Goal: Transaction & Acquisition: Purchase product/service

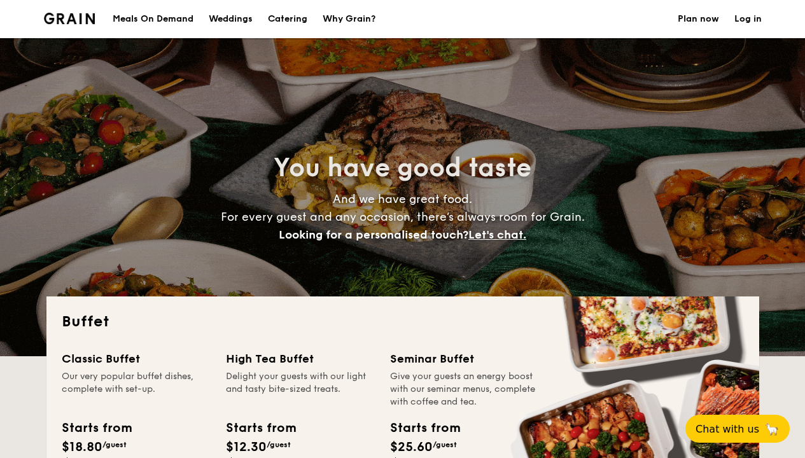
select select
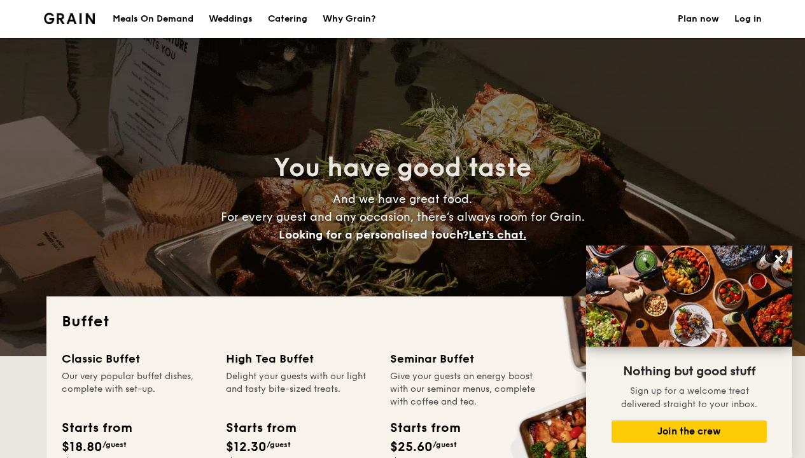
click at [293, 21] on h1 "Catering" at bounding box center [287, 19] width 39 height 38
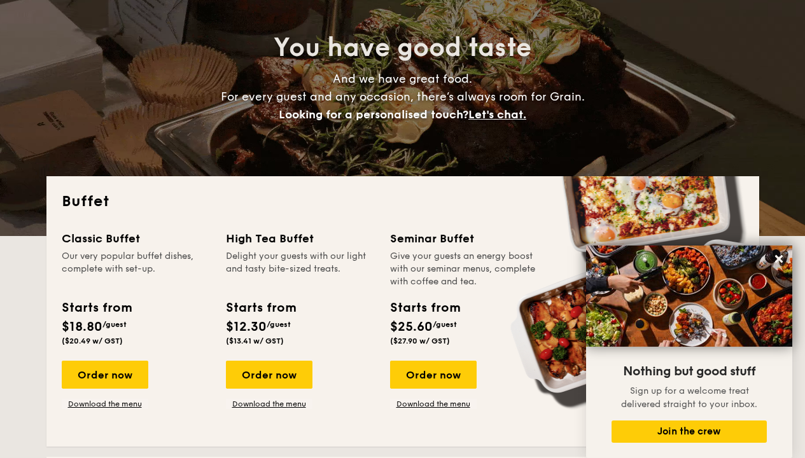
scroll to position [141, 0]
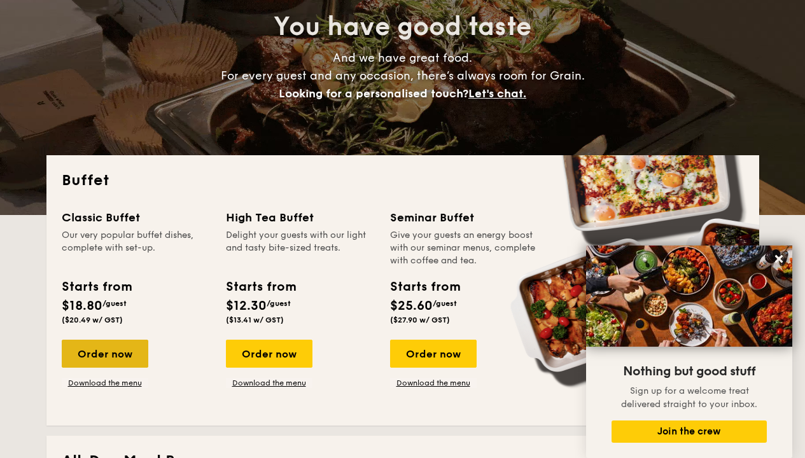
click at [114, 352] on div "Order now" at bounding box center [105, 354] width 87 height 28
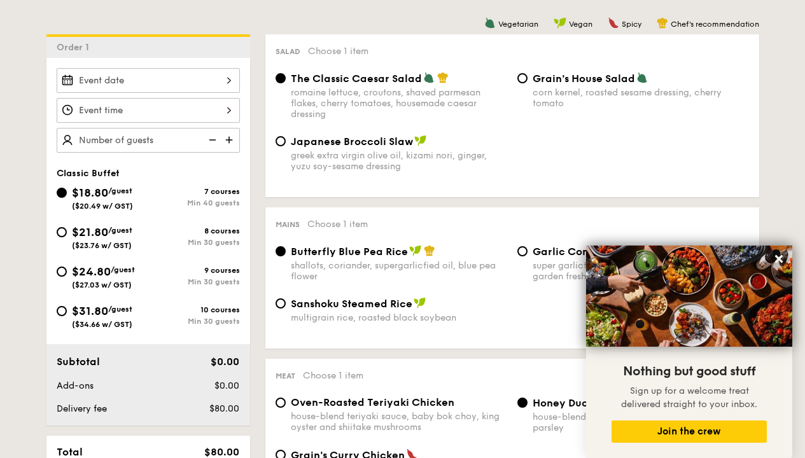
scroll to position [400, 0]
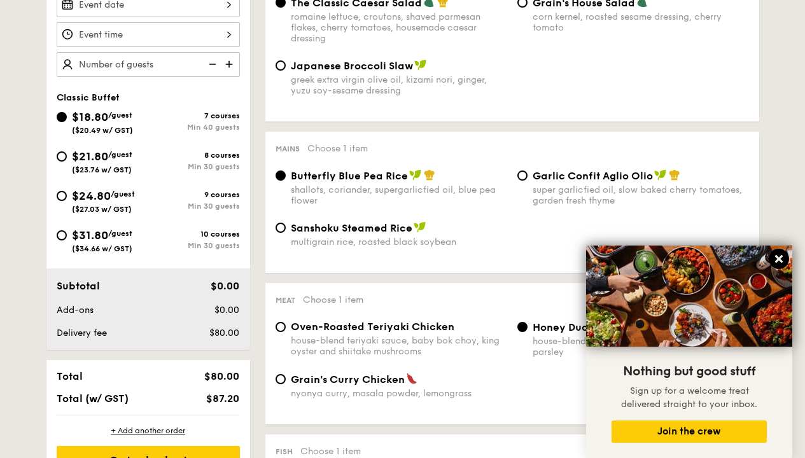
click at [779, 263] on icon at bounding box center [778, 258] width 11 height 11
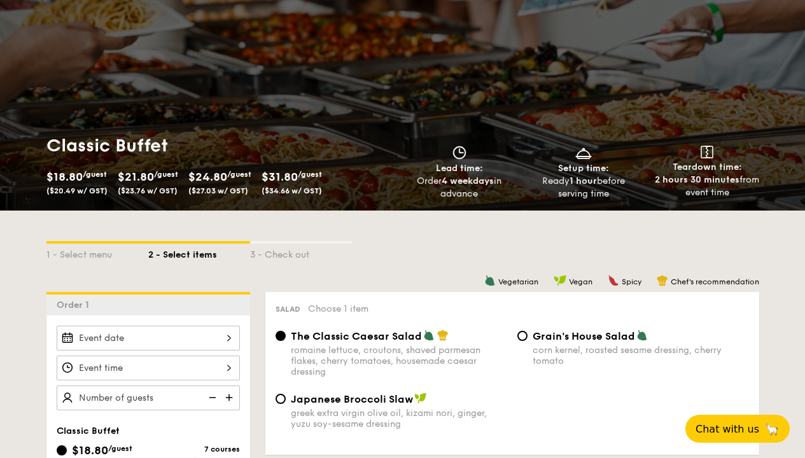
scroll to position [0, 0]
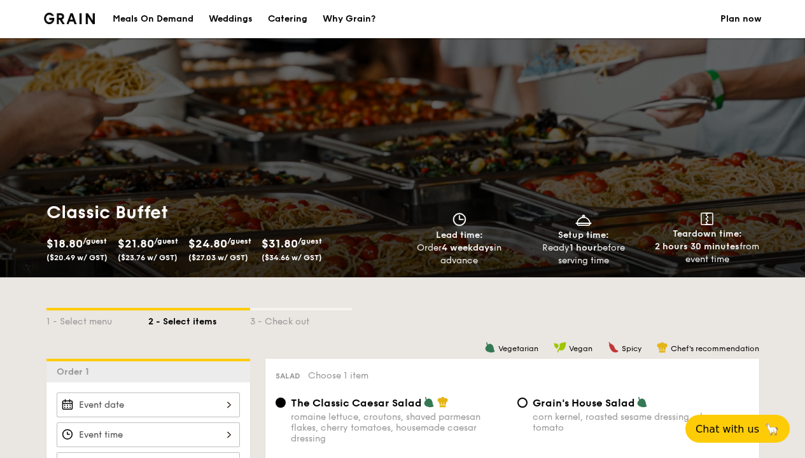
scroll to position [141, 0]
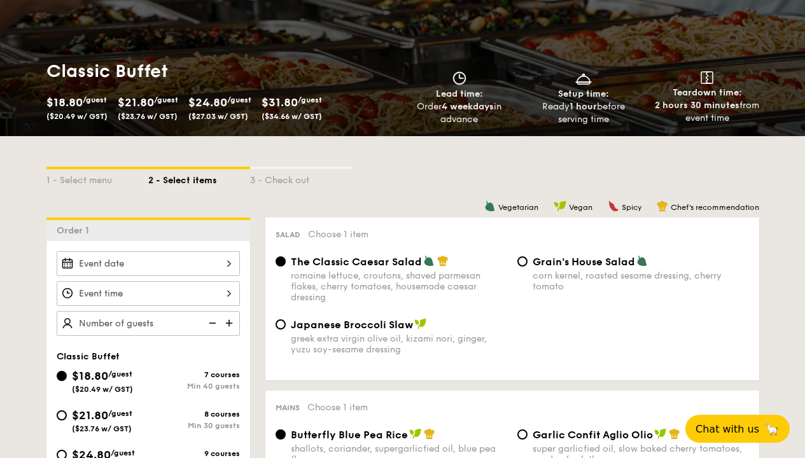
select select
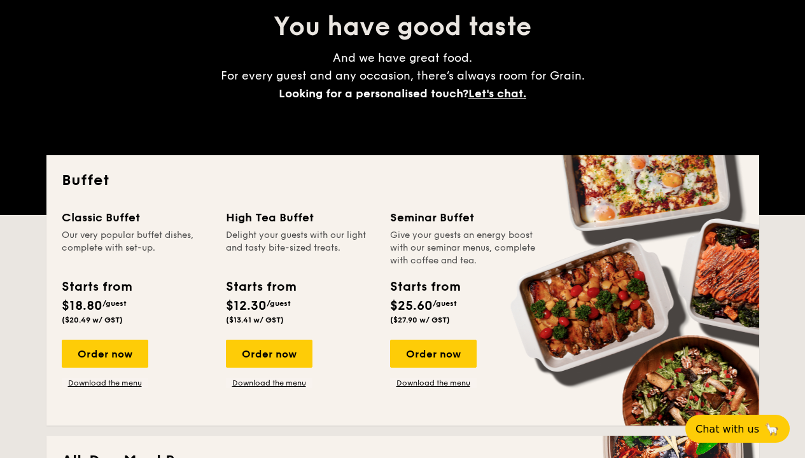
scroll to position [159, 0]
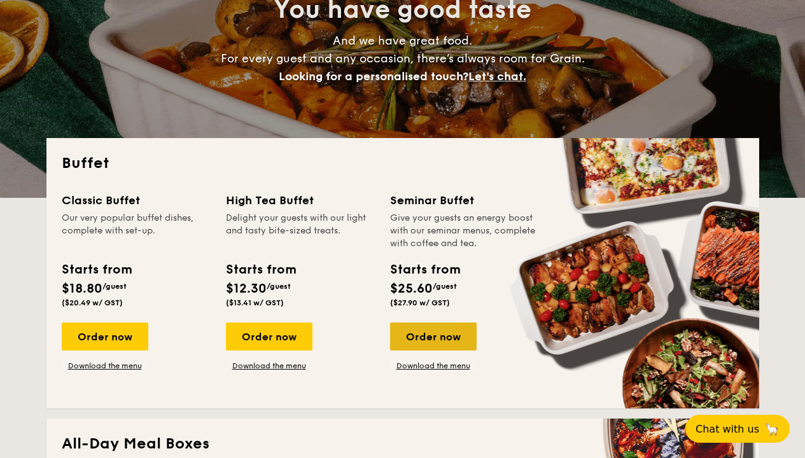
click at [441, 339] on div "Order now" at bounding box center [433, 337] width 87 height 28
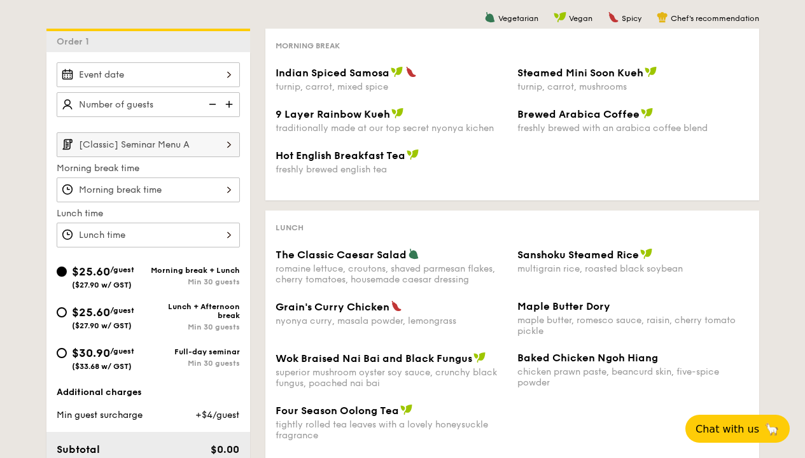
scroll to position [385, 0]
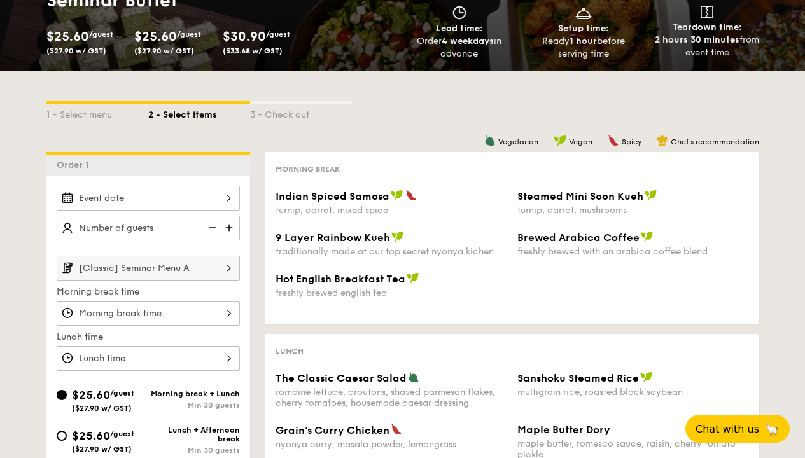
select select
